Goal: Navigation & Orientation: Find specific page/section

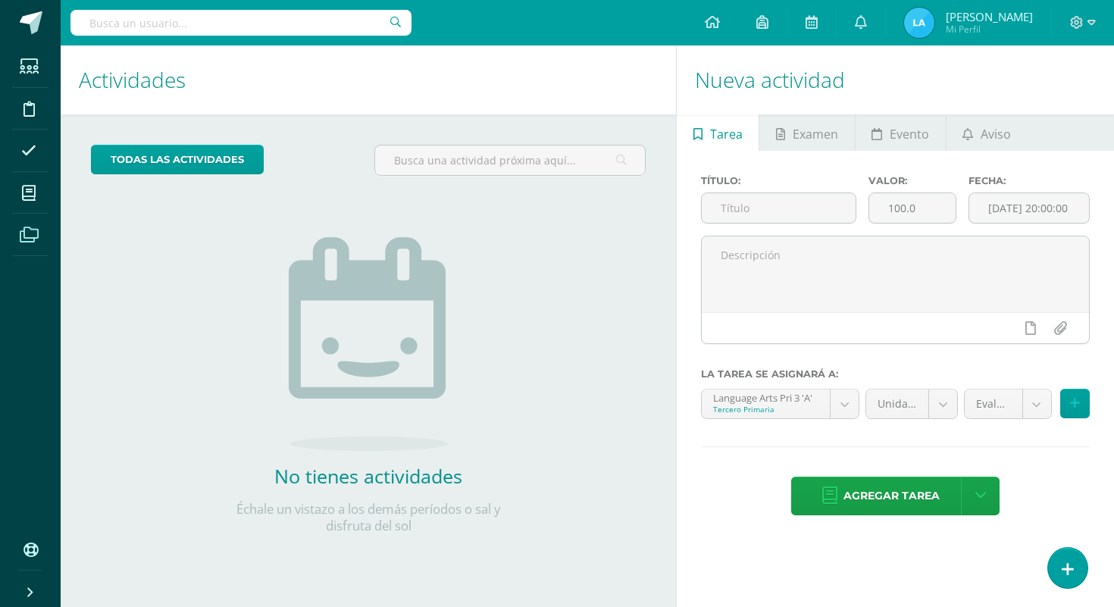
click at [43, 236] on span at bounding box center [29, 234] width 34 height 34
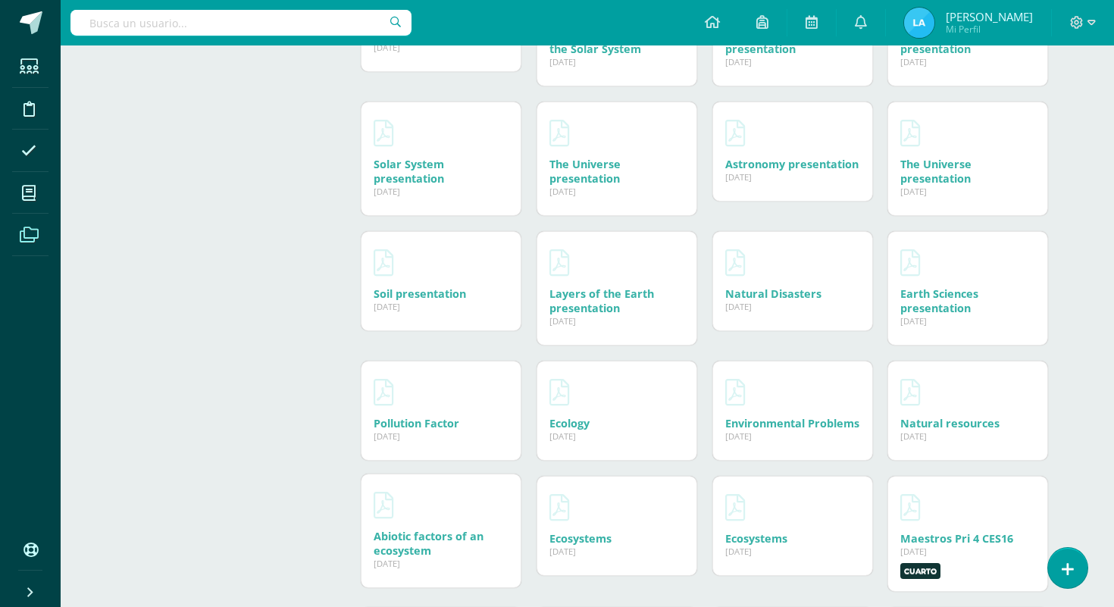
scroll to position [973, 0]
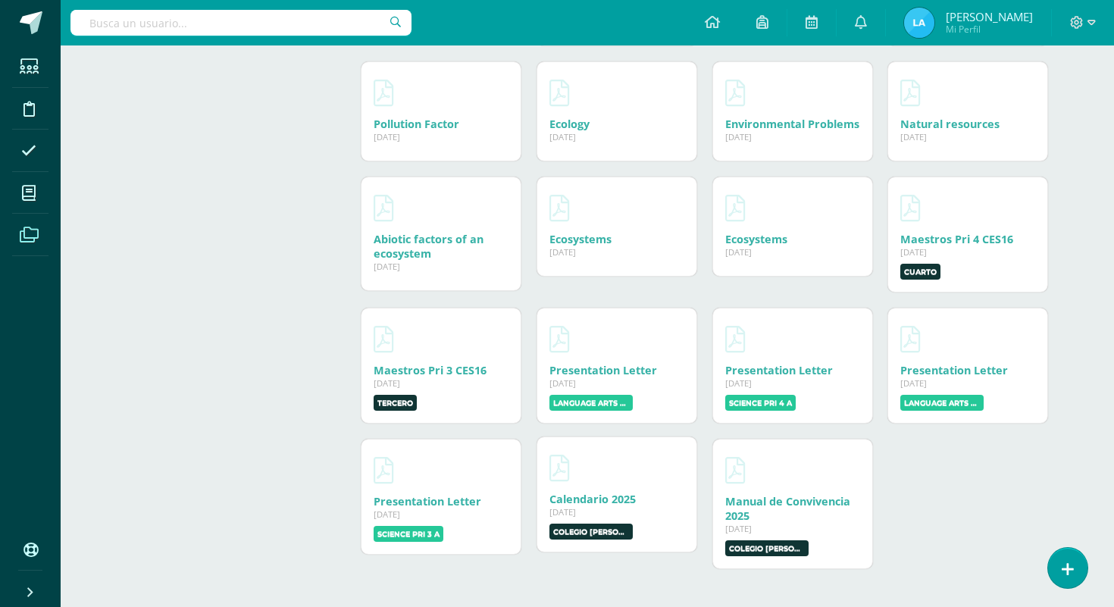
click at [589, 507] on div "11 Ene, 2025" at bounding box center [616, 511] width 135 height 11
click at [602, 533] on label "Colegio Cristiano Bilingüe El Shaddai Zona 16" at bounding box center [590, 532] width 83 height 16
click at [558, 471] on icon at bounding box center [559, 468] width 20 height 27
